Goal: Task Accomplishment & Management: Manage account settings

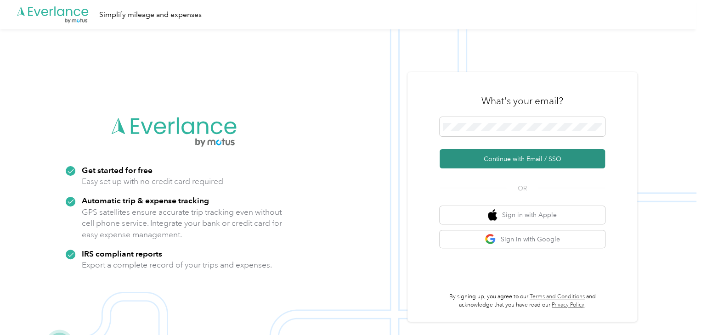
click at [528, 154] on button "Continue with Email / SSO" at bounding box center [521, 158] width 165 height 19
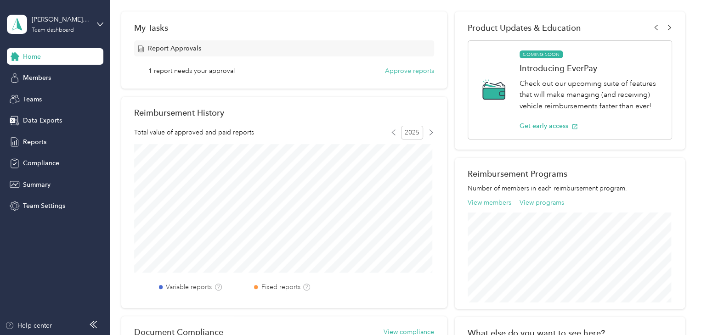
scroll to position [138, 0]
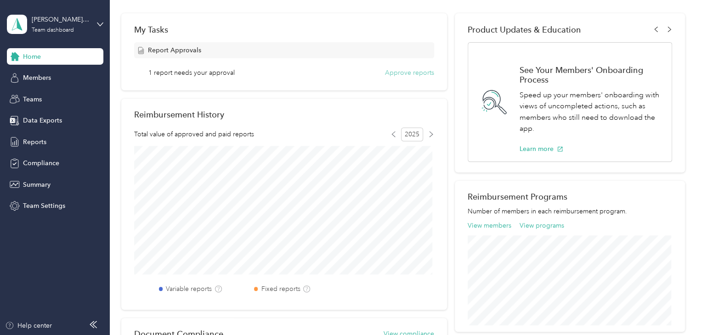
click at [410, 73] on button "Approve reports" at bounding box center [409, 73] width 49 height 10
